Goal: Transaction & Acquisition: Purchase product/service

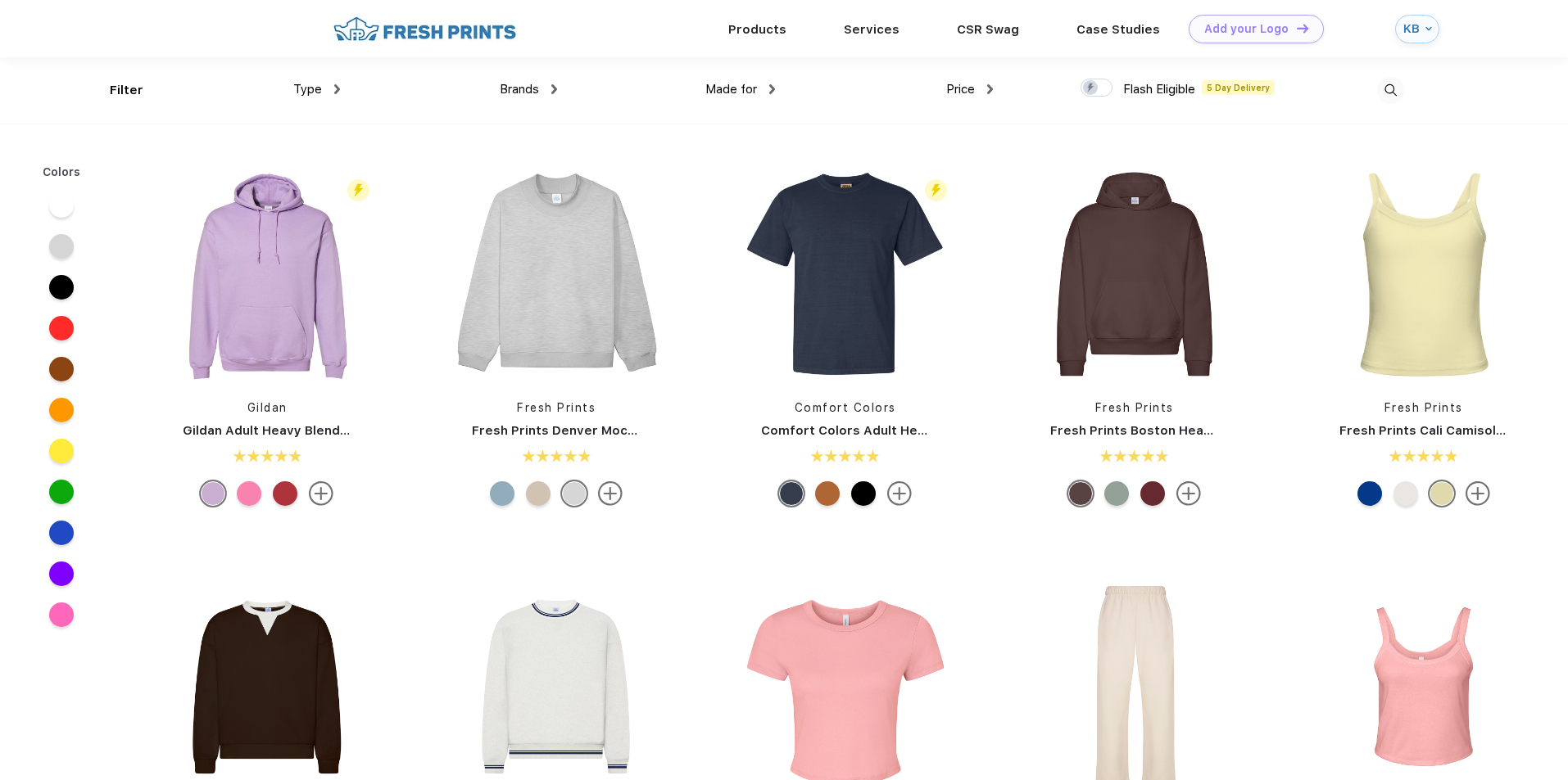
click at [330, 87] on div "Type" at bounding box center [316, 90] width 46 height 19
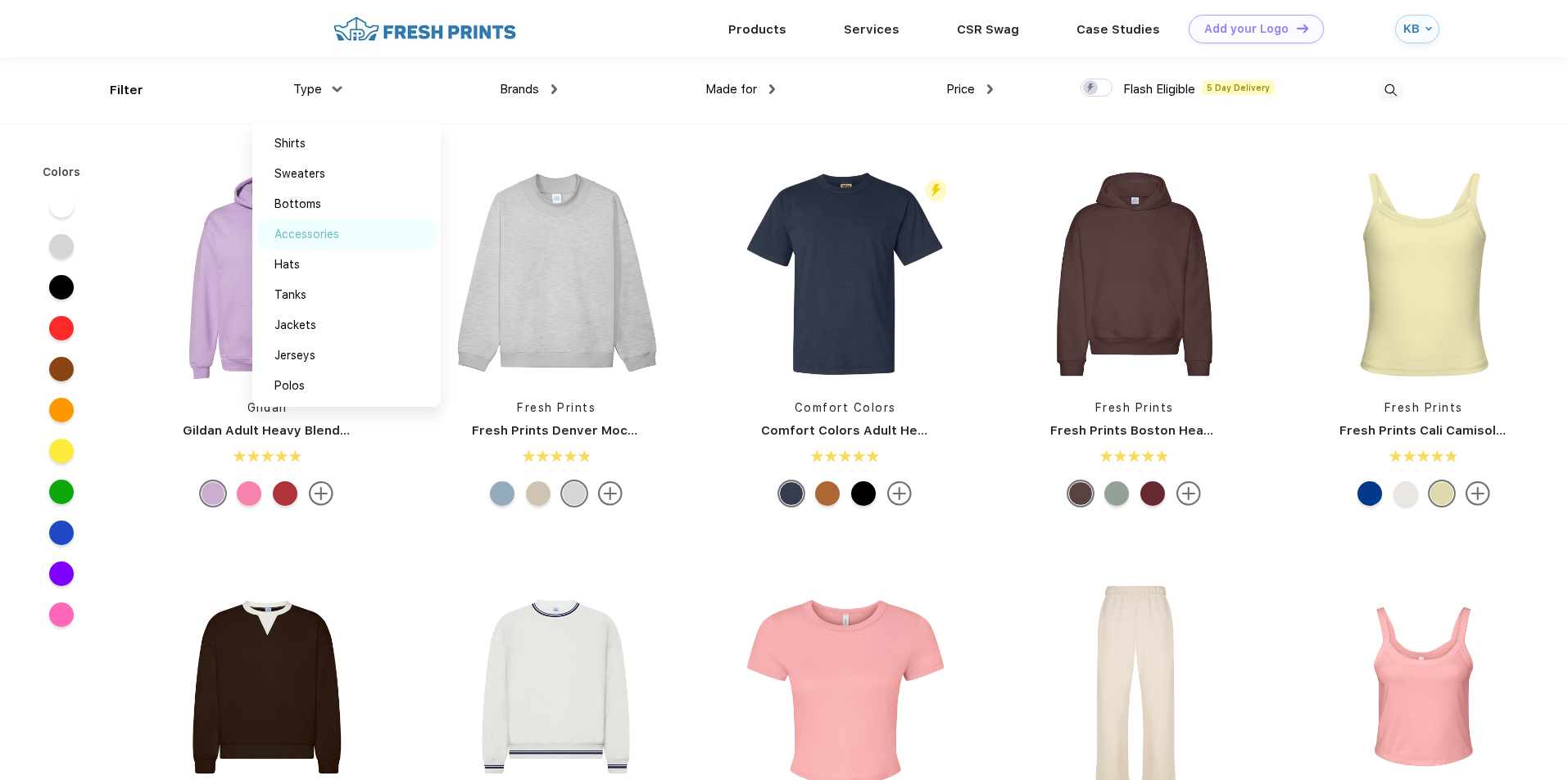
click at [324, 233] on div "Accessories" at bounding box center [307, 234] width 65 height 17
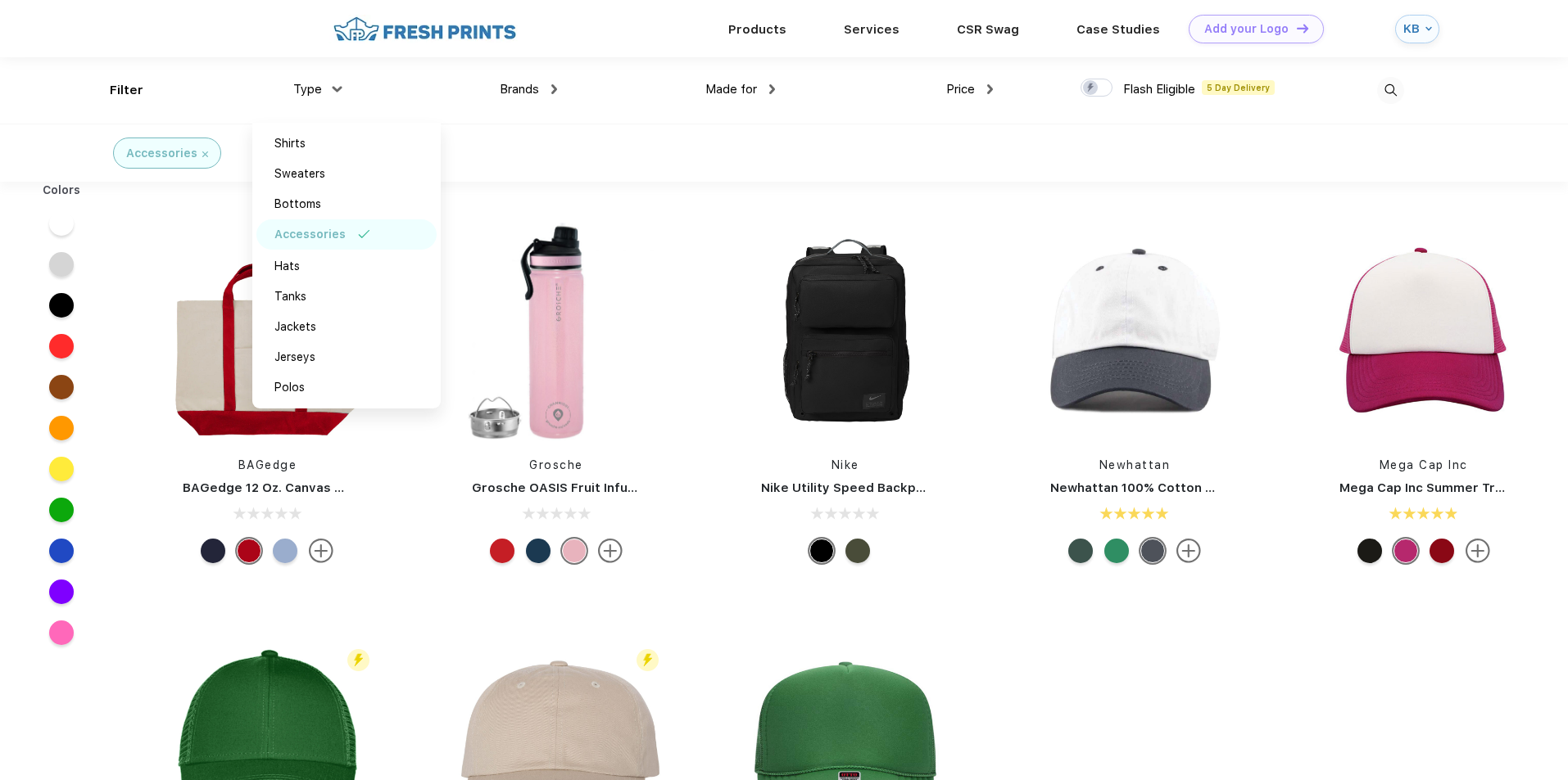
click at [651, 129] on div "Accessories" at bounding box center [784, 152] width 1568 height 58
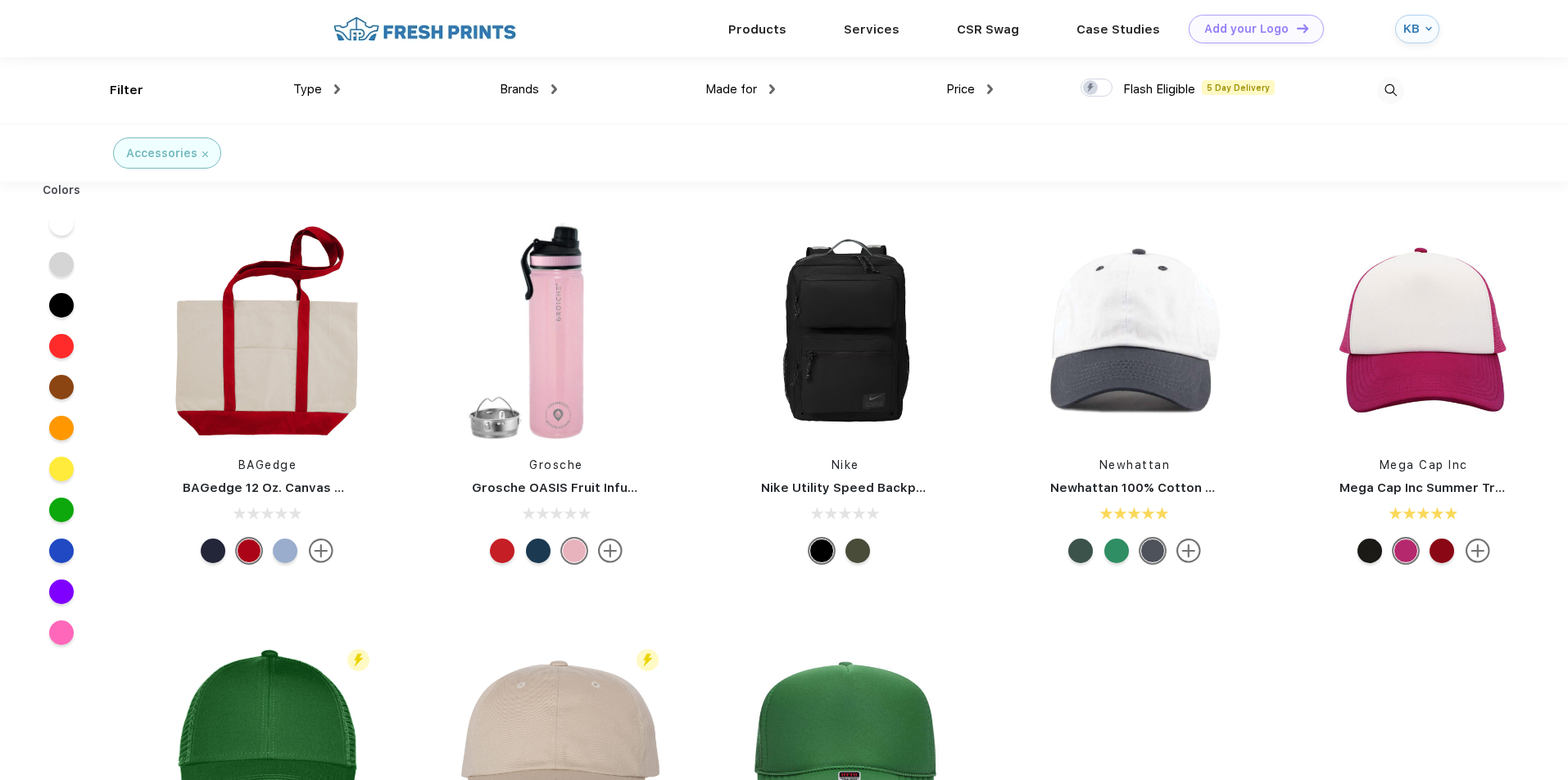
click at [331, 87] on div "Type" at bounding box center [316, 90] width 46 height 19
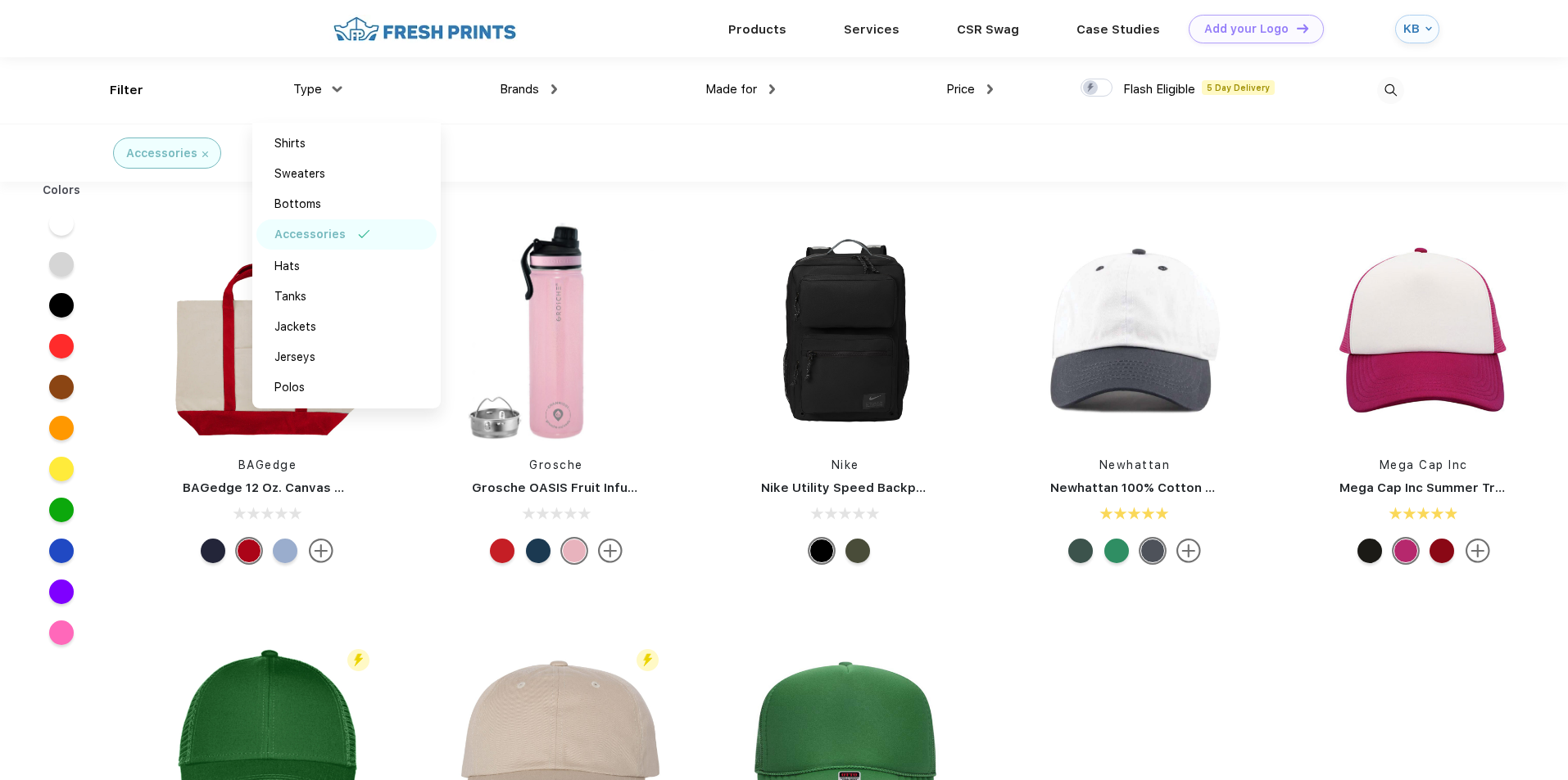
click at [594, 169] on div "Accessories" at bounding box center [784, 152] width 1568 height 58
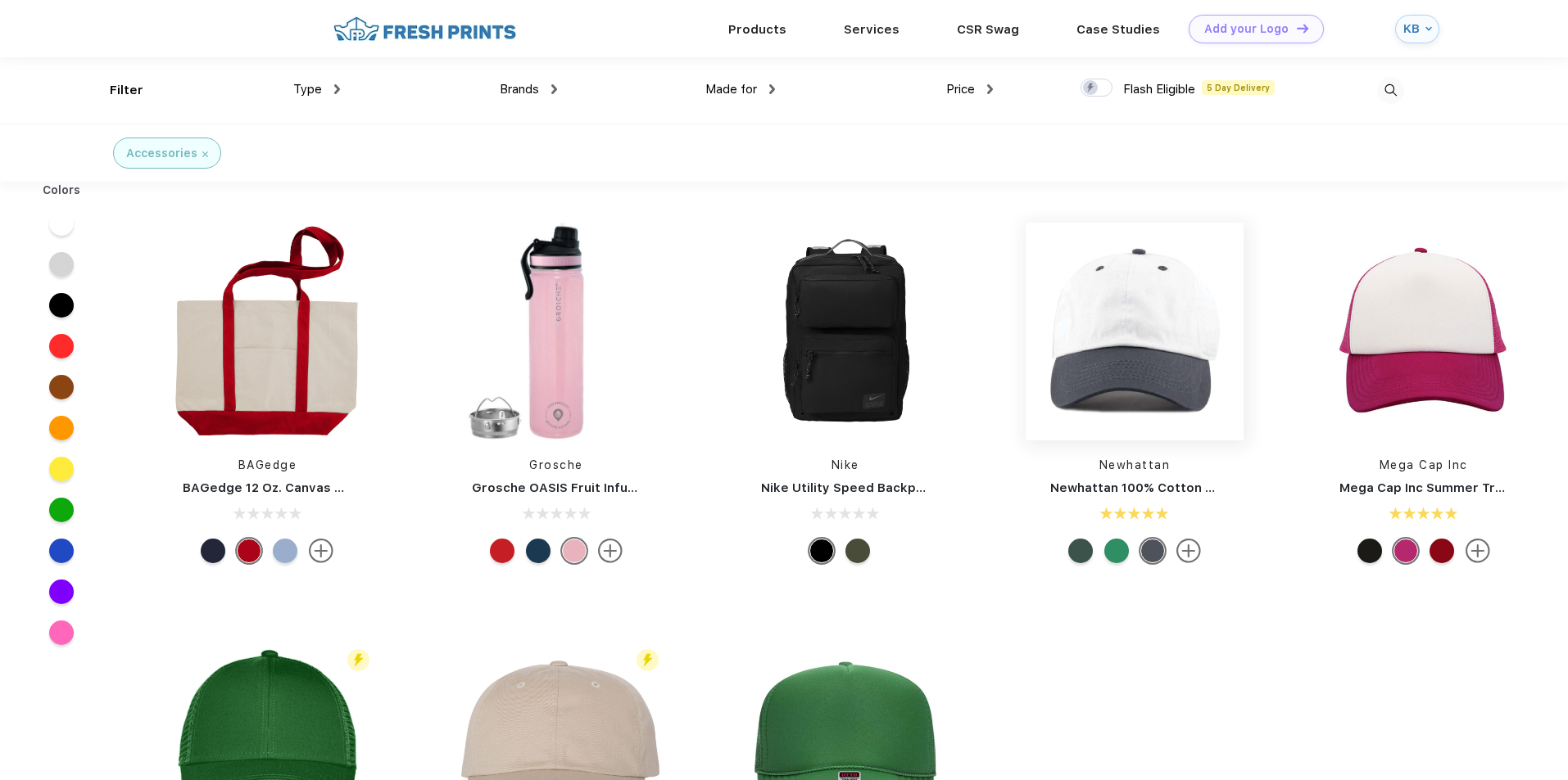
click at [1239, 367] on img at bounding box center [1134, 331] width 218 height 218
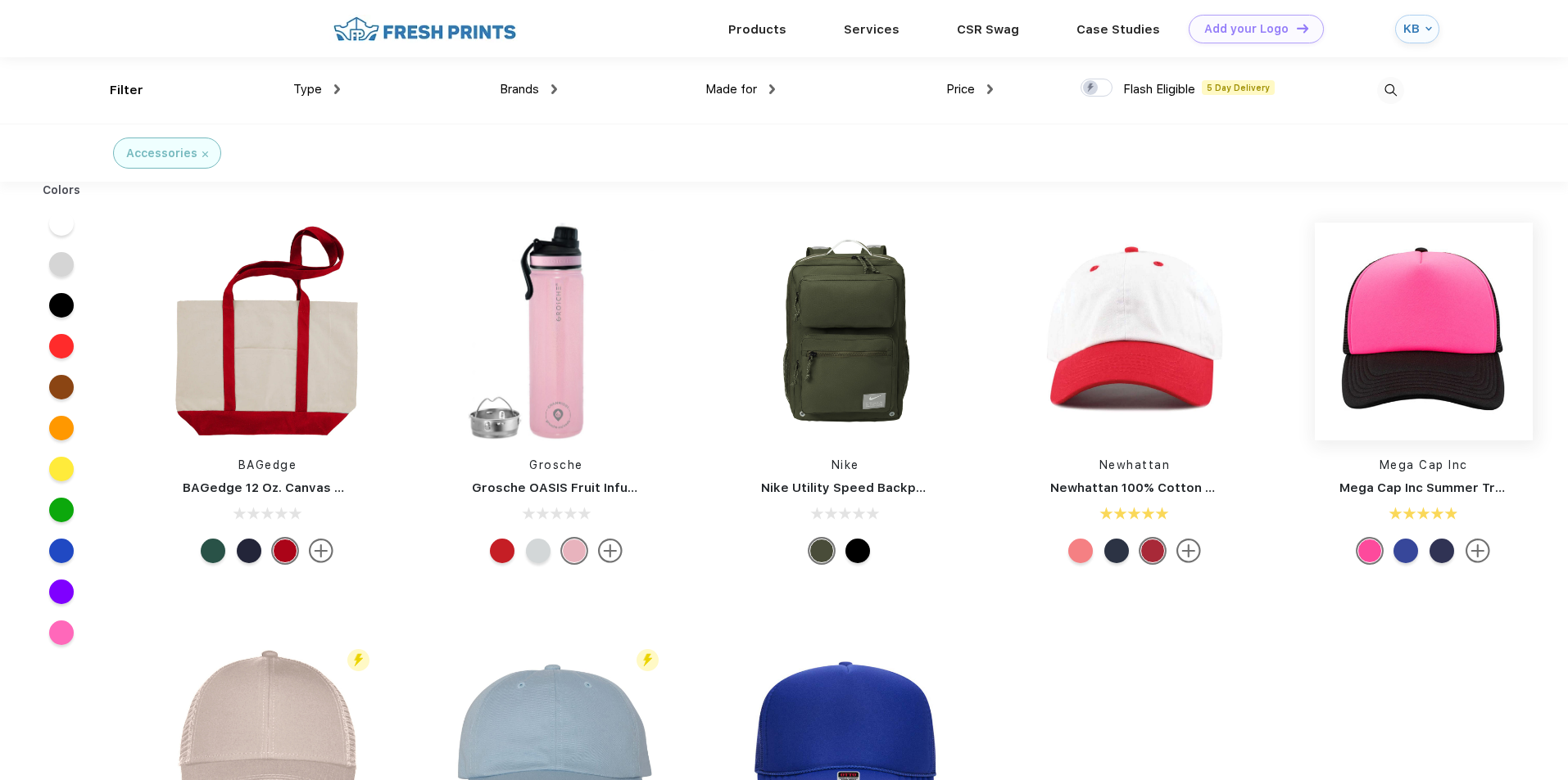
click at [1384, 370] on img at bounding box center [1424, 331] width 218 height 218
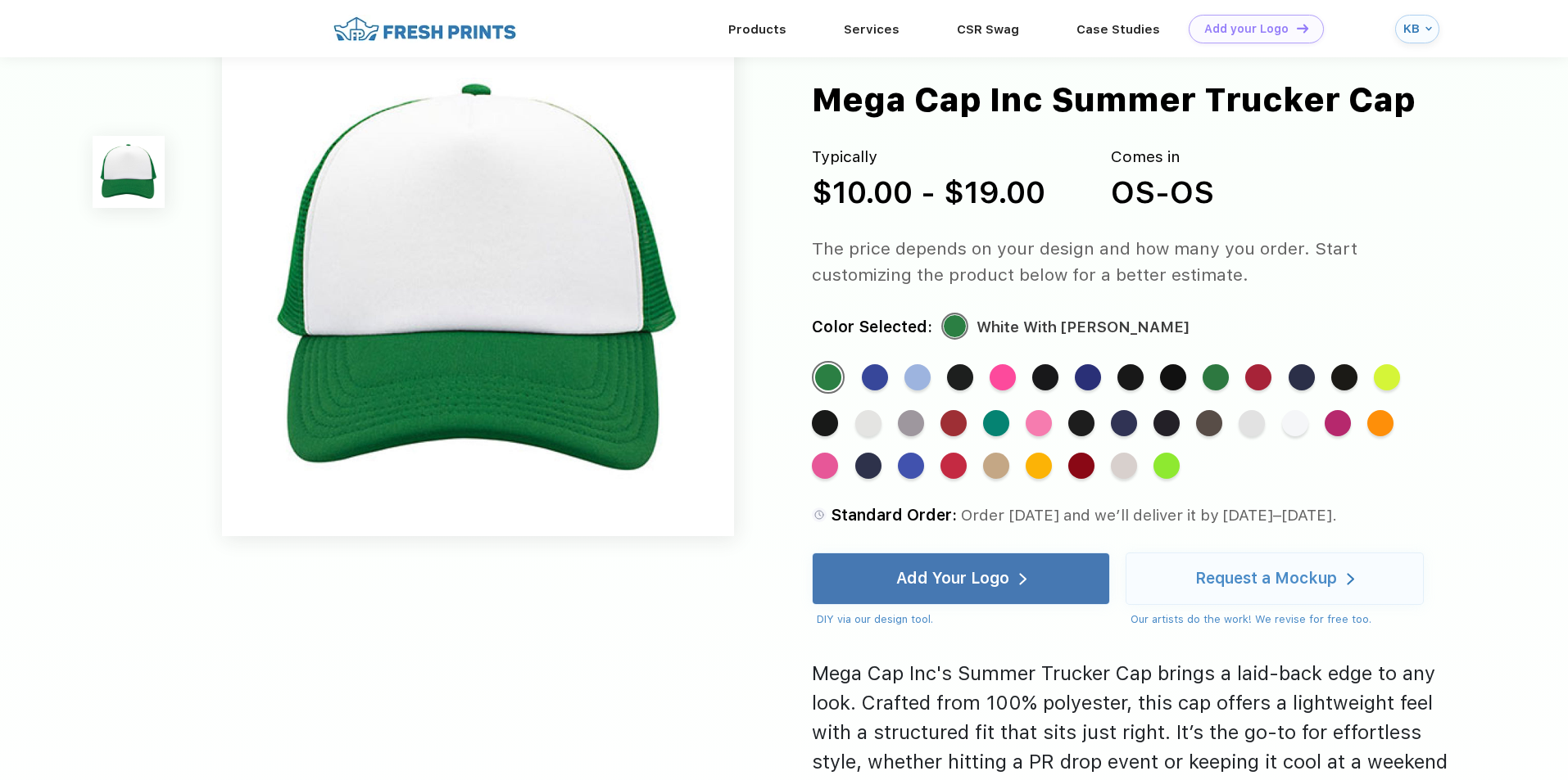
scroll to position [83, 0]
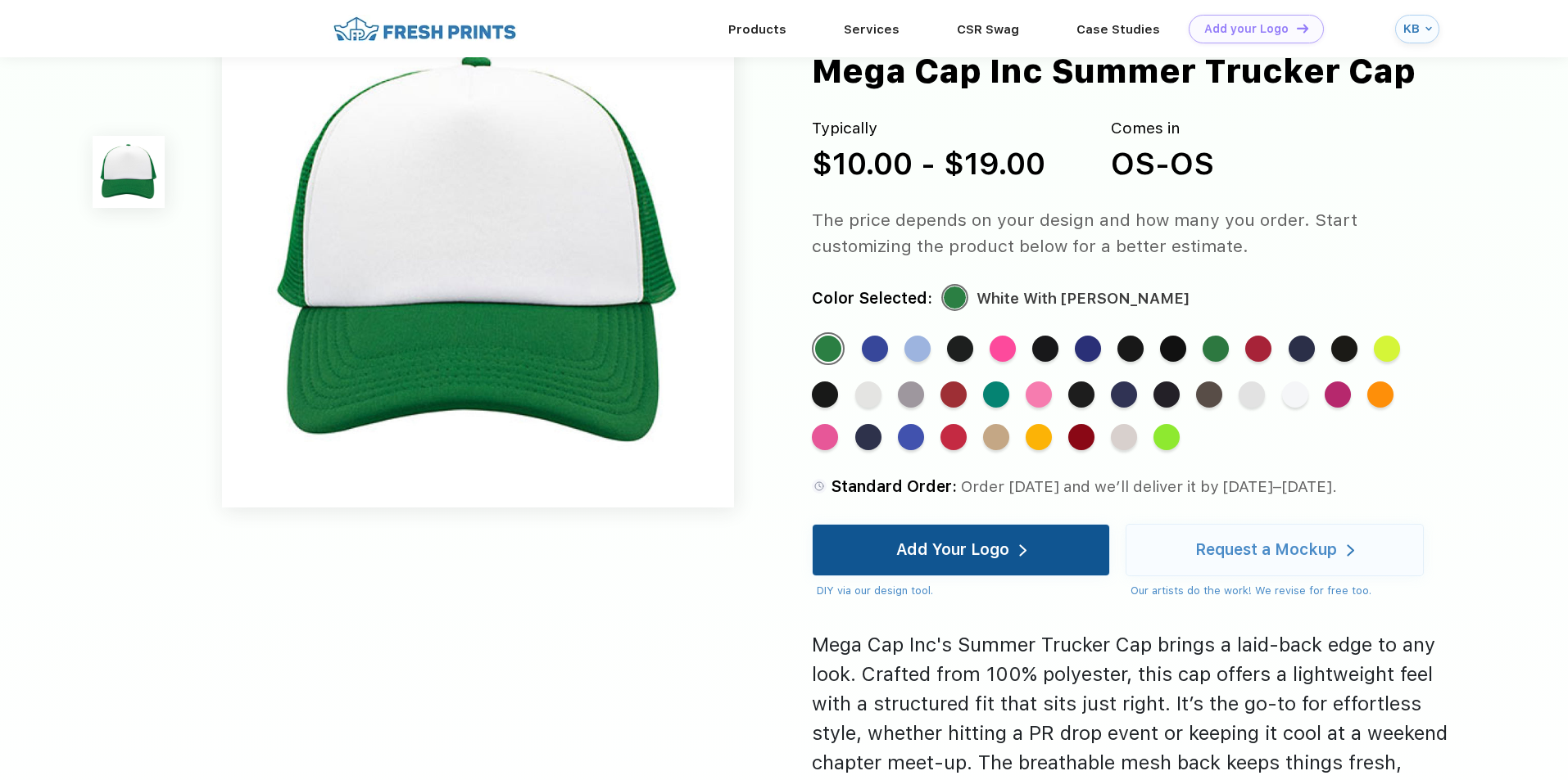
click at [892, 561] on div "Add Your Logo" at bounding box center [961, 550] width 298 height 52
